Goal: Find contact information: Find contact information

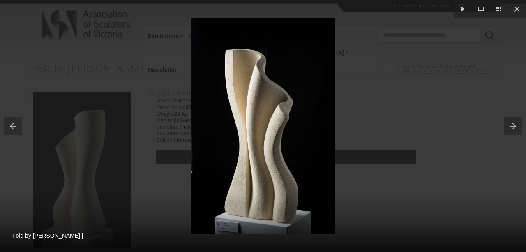
click at [126, 63] on div at bounding box center [263, 126] width 526 height 252
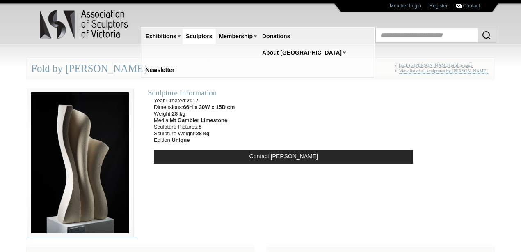
click at [80, 181] on img at bounding box center [80, 162] width 107 height 149
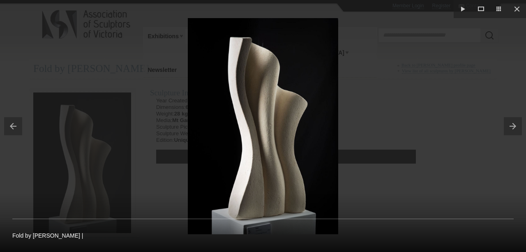
click at [139, 175] on div at bounding box center [263, 126] width 526 height 252
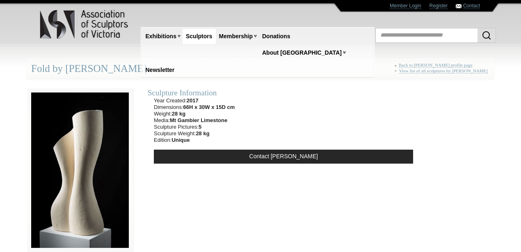
click at [203, 37] on link "Sculptors" at bounding box center [199, 36] width 33 height 15
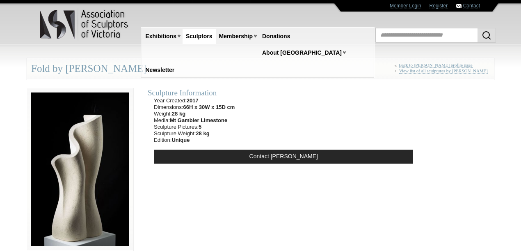
click at [87, 71] on div "Fold by John Bishop « Back to John Bishop profile page + View list of all sculp…" at bounding box center [261, 69] width 468 height 22
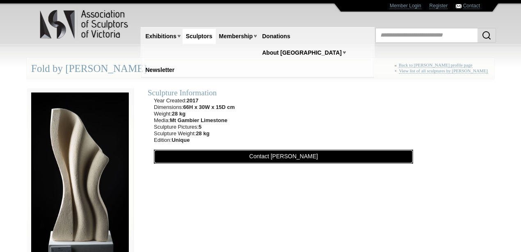
click at [289, 156] on link "Contact John Bishop" at bounding box center [283, 156] width 259 height 14
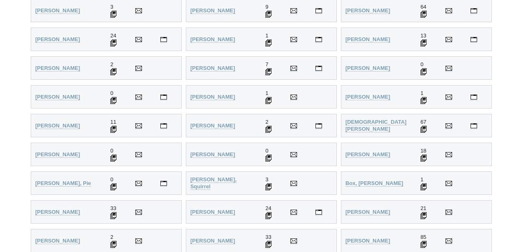
scroll to position [301, 0]
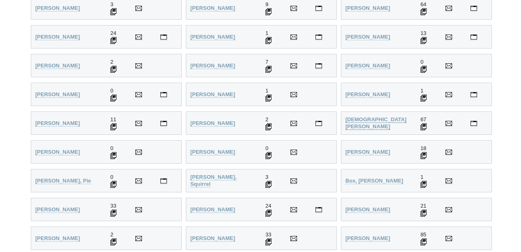
click at [364, 120] on strong "[DEMOGRAPHIC_DATA][PERSON_NAME]" at bounding box center [376, 122] width 61 height 13
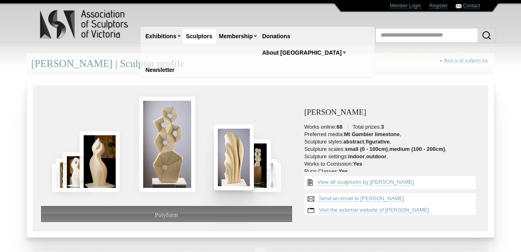
click at [231, 171] on img at bounding box center [234, 156] width 40 height 65
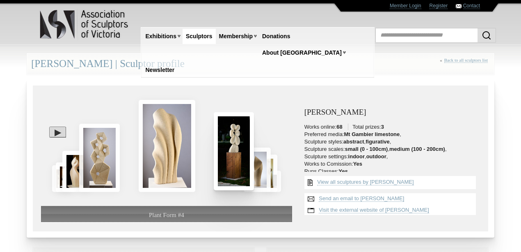
click at [231, 170] on img at bounding box center [234, 151] width 40 height 78
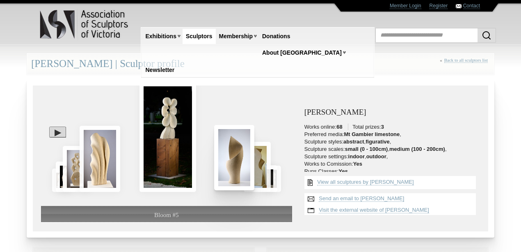
click at [231, 170] on img at bounding box center [234, 157] width 40 height 65
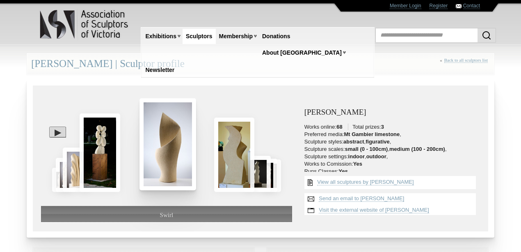
click at [231, 170] on img at bounding box center [234, 154] width 40 height 74
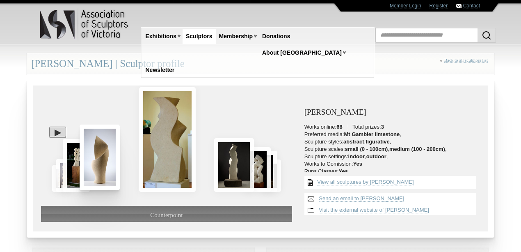
click at [231, 170] on img at bounding box center [234, 164] width 40 height 53
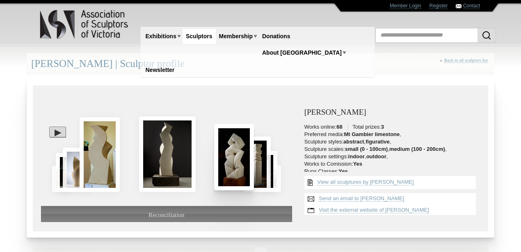
click at [231, 170] on img at bounding box center [234, 157] width 40 height 66
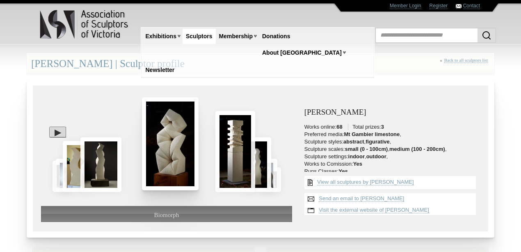
click at [231, 170] on img at bounding box center [236, 151] width 40 height 81
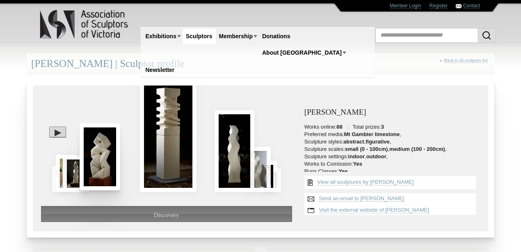
click at [231, 170] on img at bounding box center [235, 151] width 40 height 82
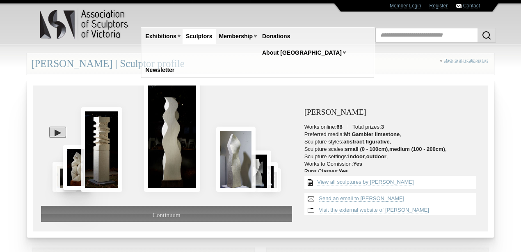
click at [231, 170] on img at bounding box center [235, 158] width 39 height 65
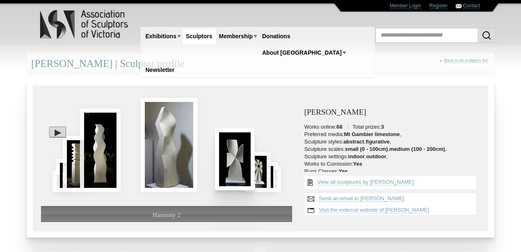
click at [231, 170] on img at bounding box center [235, 159] width 40 height 62
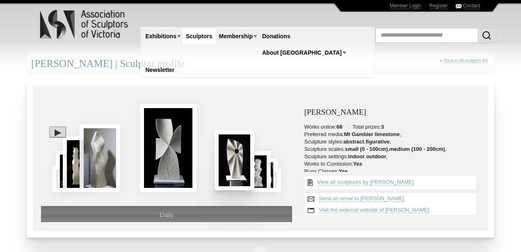
click at [233, 169] on img at bounding box center [235, 160] width 40 height 60
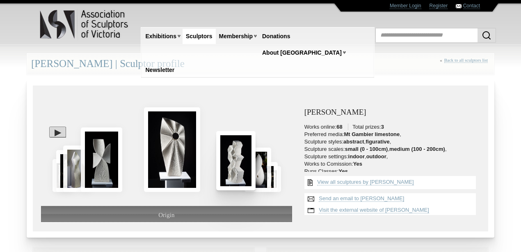
click at [234, 168] on img at bounding box center [235, 160] width 39 height 59
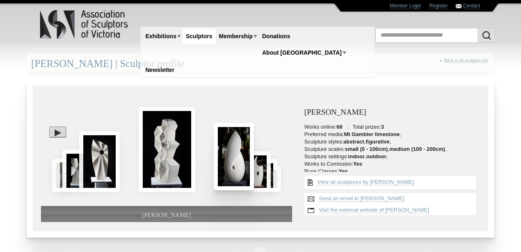
click at [236, 168] on img at bounding box center [234, 156] width 40 height 67
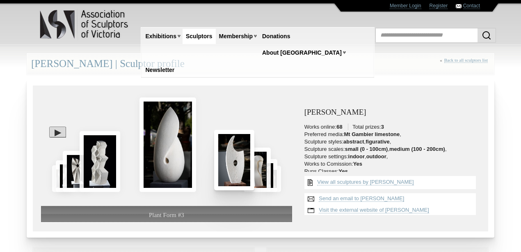
click at [237, 168] on img at bounding box center [234, 160] width 40 height 60
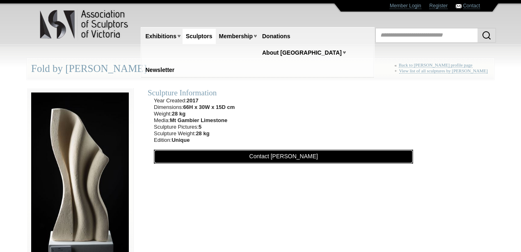
click at [272, 157] on link "Contact [PERSON_NAME]" at bounding box center [283, 156] width 259 height 14
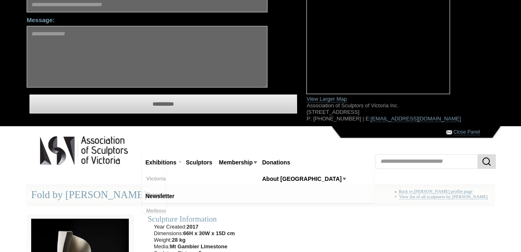
scroll to position [137, 0]
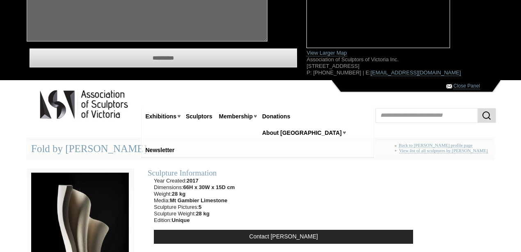
click at [354, 164] on div "Sculpture Information Year Created: 2017 Dimensions: 66H x 30W x 15D cm Weight:…" at bounding box center [284, 207] width 280 height 94
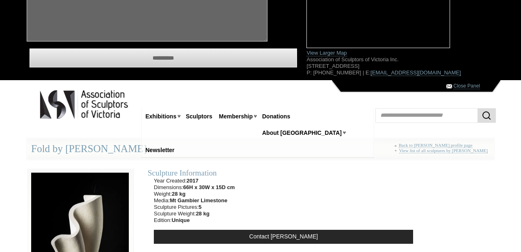
scroll to position [164, 0]
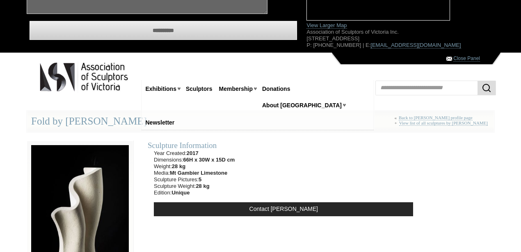
click at [73, 120] on div "Fold by [PERSON_NAME] « Back to [PERSON_NAME] profile page + View list of all s…" at bounding box center [261, 121] width 468 height 22
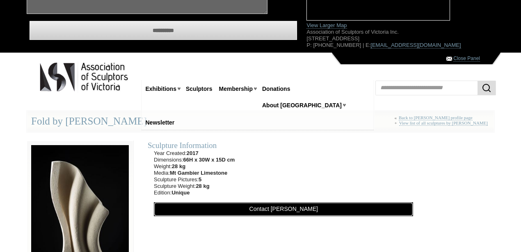
click at [287, 210] on link "Contact [PERSON_NAME]" at bounding box center [283, 209] width 259 height 14
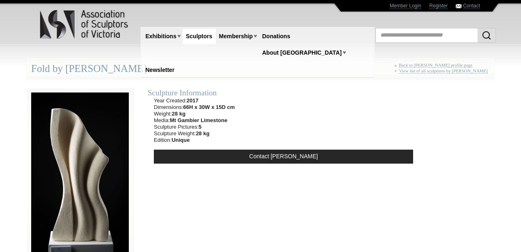
click at [76, 184] on img at bounding box center [80, 172] width 107 height 168
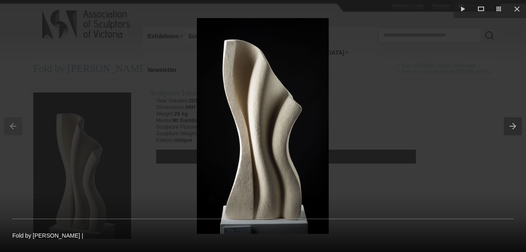
click at [509, 125] on button at bounding box center [514, 126] width 22 height 41
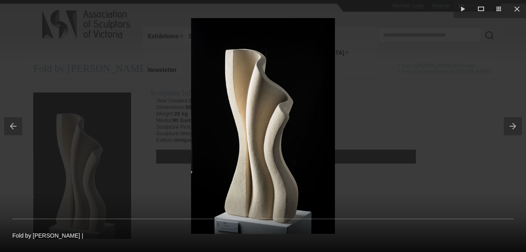
click at [509, 125] on button at bounding box center [514, 126] width 22 height 41
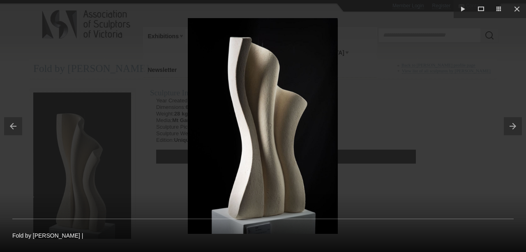
click at [509, 125] on button at bounding box center [514, 126] width 22 height 41
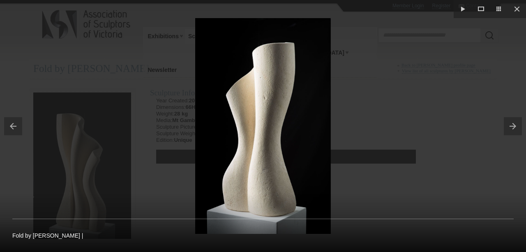
click at [509, 125] on button at bounding box center [514, 126] width 22 height 41
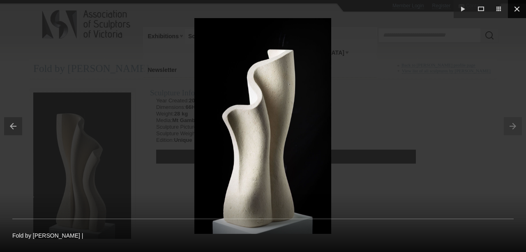
click at [519, 11] on button at bounding box center [516, 9] width 18 height 18
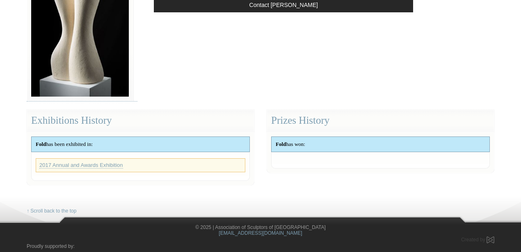
scroll to position [63, 0]
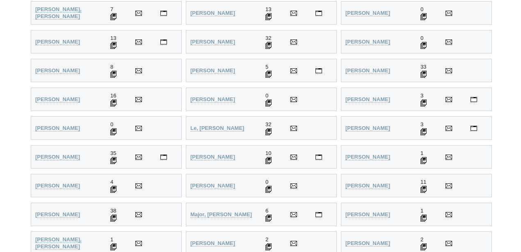
scroll to position [1122, 0]
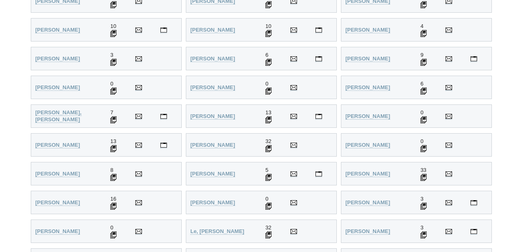
scroll to position [1095, 0]
